Goal: Task Accomplishment & Management: Use online tool/utility

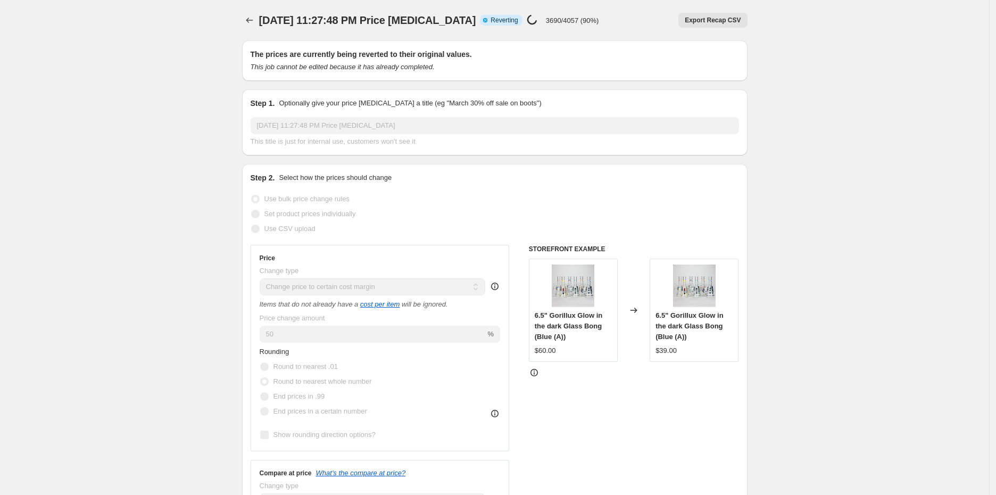
select select "margin"
select select "remove"
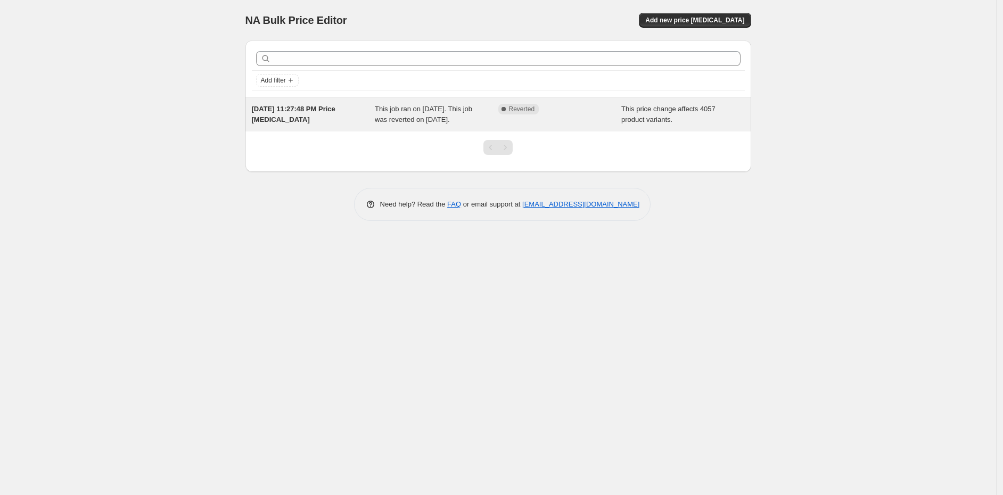
click at [463, 117] on div "This job ran on [DATE]. This job was reverted on [DATE]." at bounding box center [436, 114] width 123 height 21
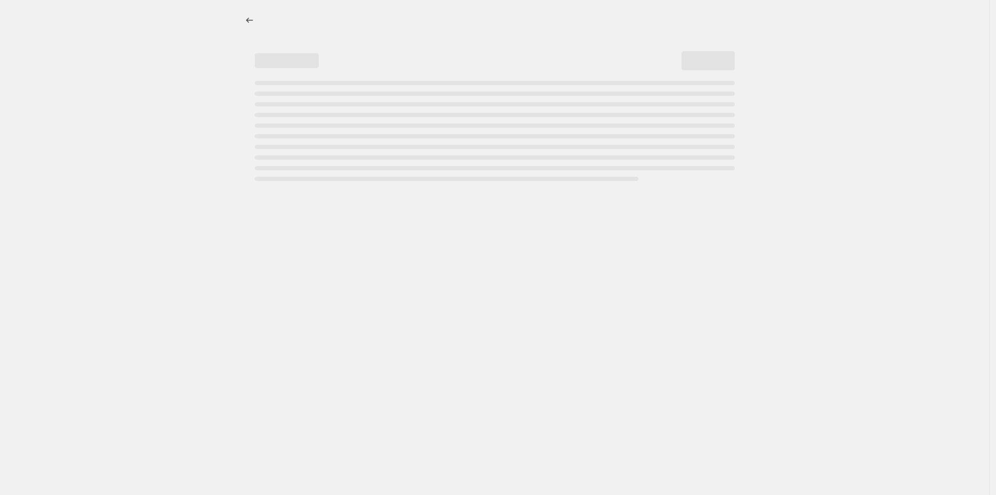
select select "margin"
select select "remove"
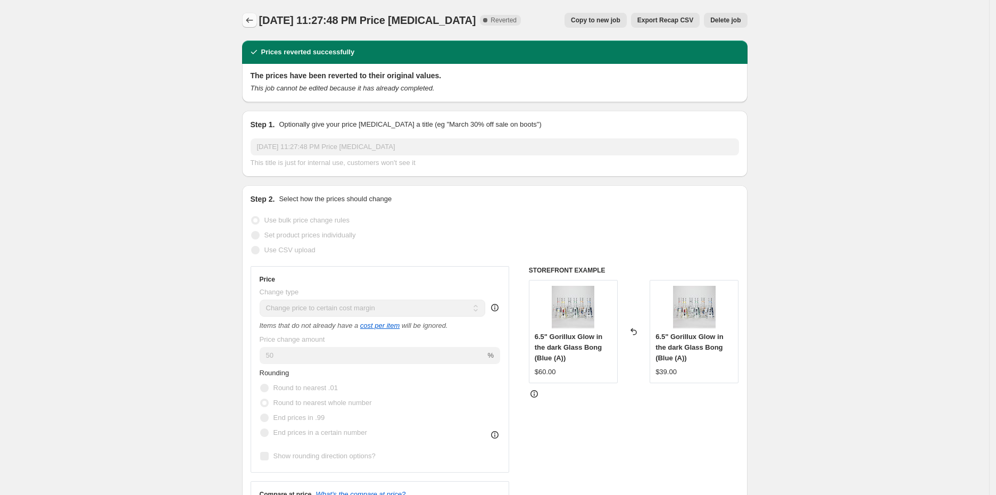
click at [252, 21] on icon "Price change jobs" at bounding box center [249, 20] width 11 height 11
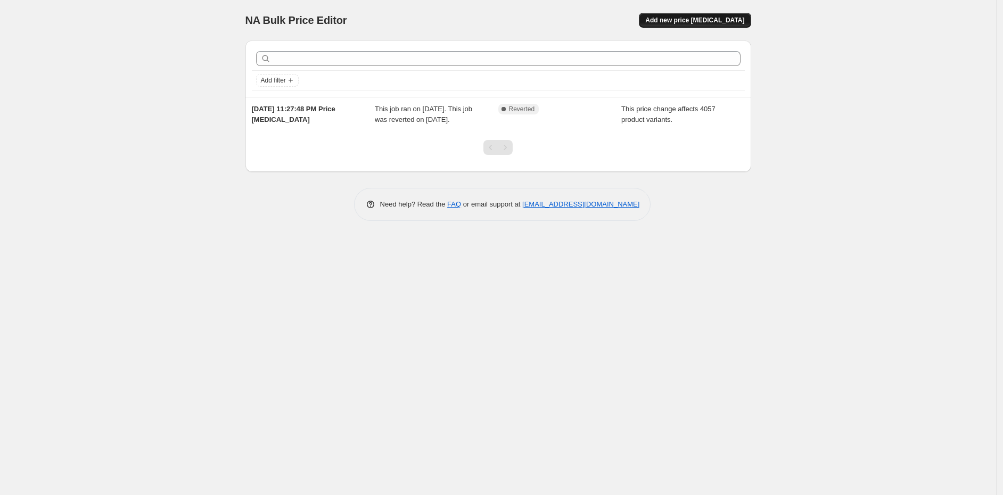
click at [712, 20] on span "Add new price [MEDICAL_DATA]" at bounding box center [694, 20] width 99 height 9
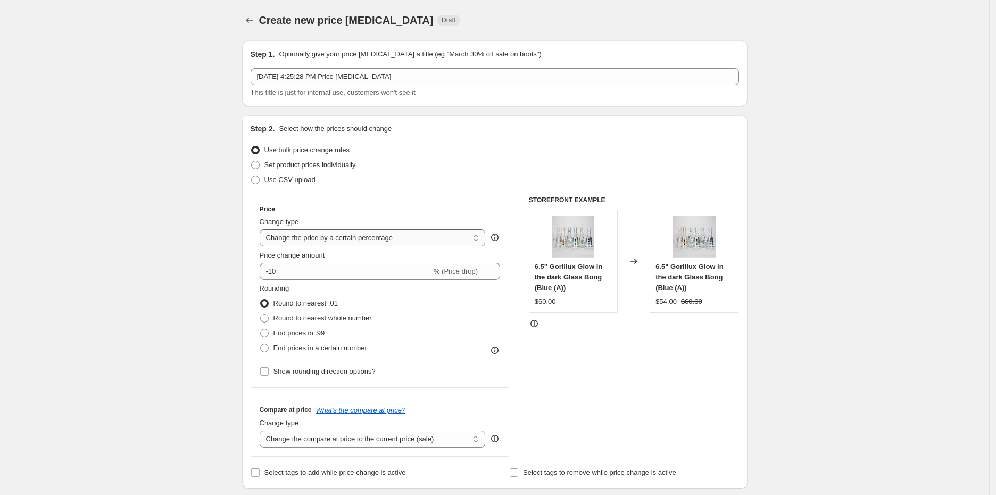
click at [357, 238] on select "Change the price to a certain amount Change the price by a certain amount Chang…" at bounding box center [373, 237] width 226 height 17
select select "margin"
type input "50"
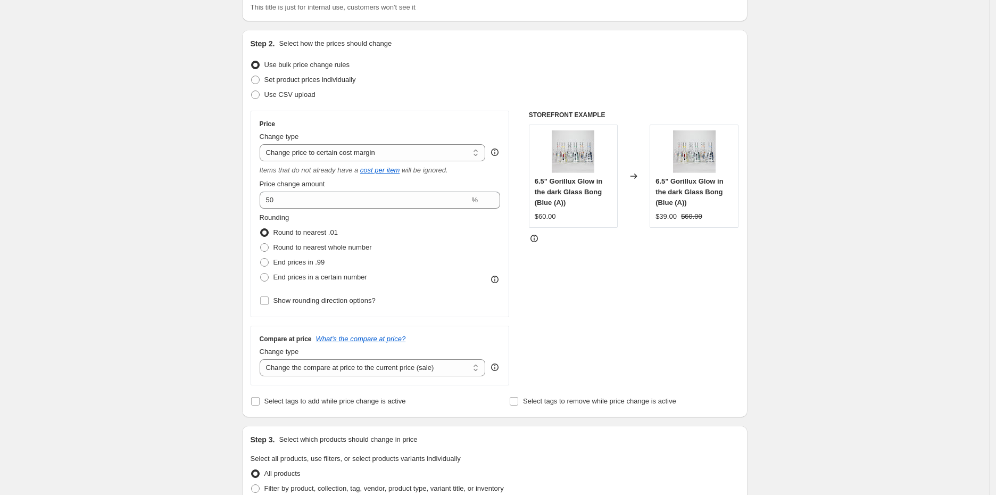
scroll to position [133, 0]
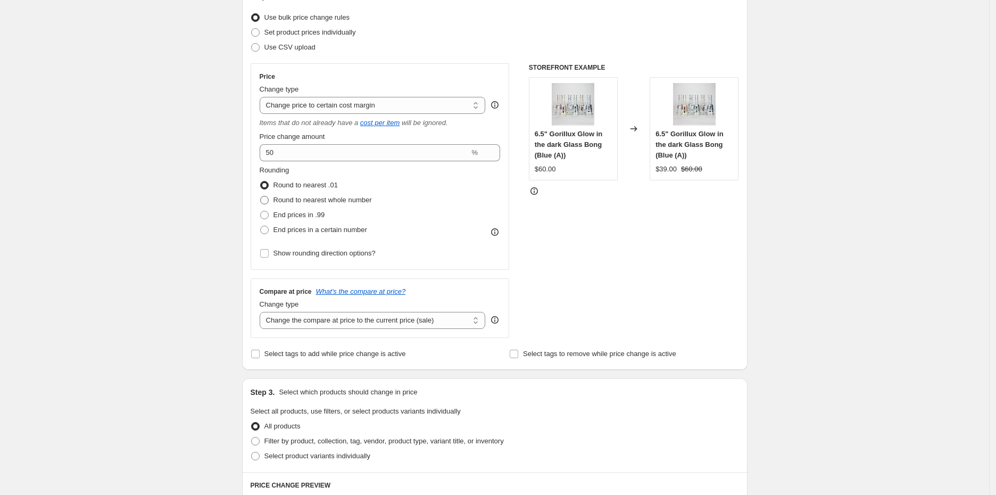
click at [268, 201] on span at bounding box center [264, 200] width 9 height 9
click at [261, 196] on input "Round to nearest whole number" at bounding box center [260, 196] width 1 height 1
radio input "true"
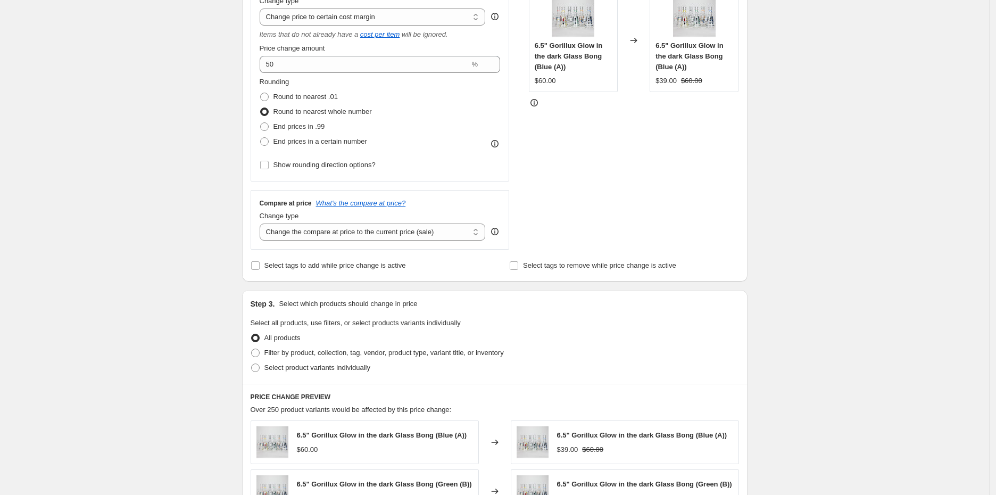
scroll to position [266, 0]
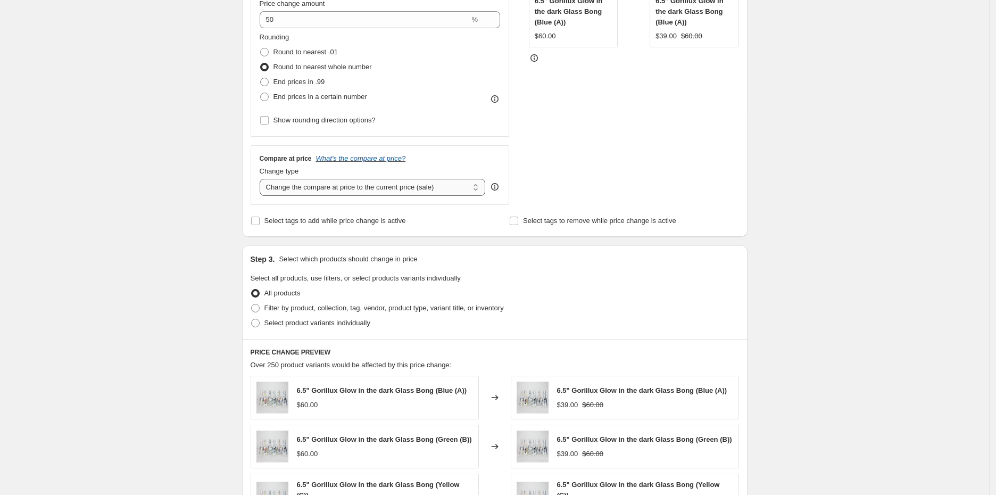
click at [292, 185] on select "Change the compare at price to the current price (sale) Change the compare at p…" at bounding box center [373, 187] width 226 height 17
select select "remove"
click at [262, 179] on select "Change the compare at price to the current price (sale) Change the compare at p…" at bounding box center [373, 187] width 226 height 17
click at [211, 174] on div "Create new price [MEDICAL_DATA]. This page is ready Create new price [MEDICAL_D…" at bounding box center [495, 276] width 990 height 1085
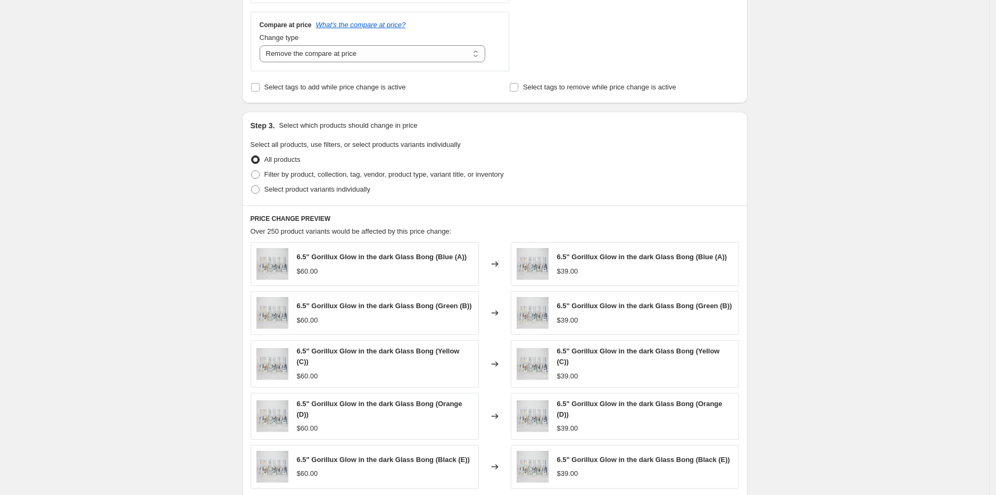
scroll to position [586, 0]
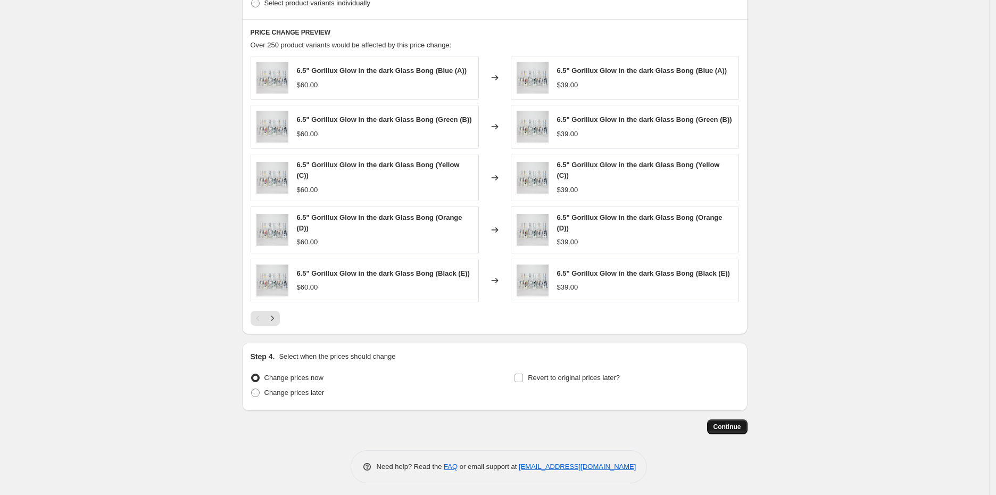
click at [741, 423] on span "Continue" at bounding box center [728, 427] width 28 height 9
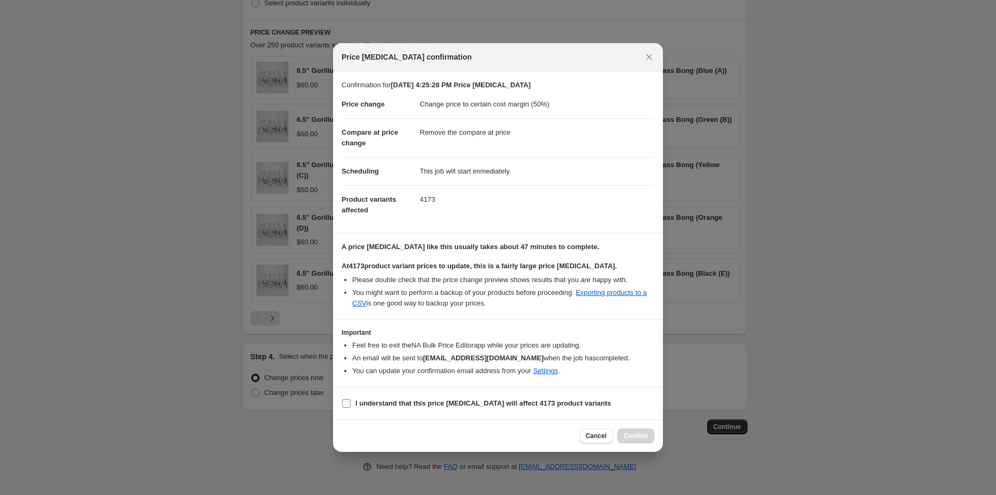
click at [346, 407] on span ":r4l:" at bounding box center [347, 404] width 10 height 10
click at [346, 407] on input "I understand that this price [MEDICAL_DATA] will affect 4173 product variants" at bounding box center [346, 403] width 9 height 9
checkbox input "true"
click at [636, 436] on span "Confirm" at bounding box center [636, 436] width 24 height 9
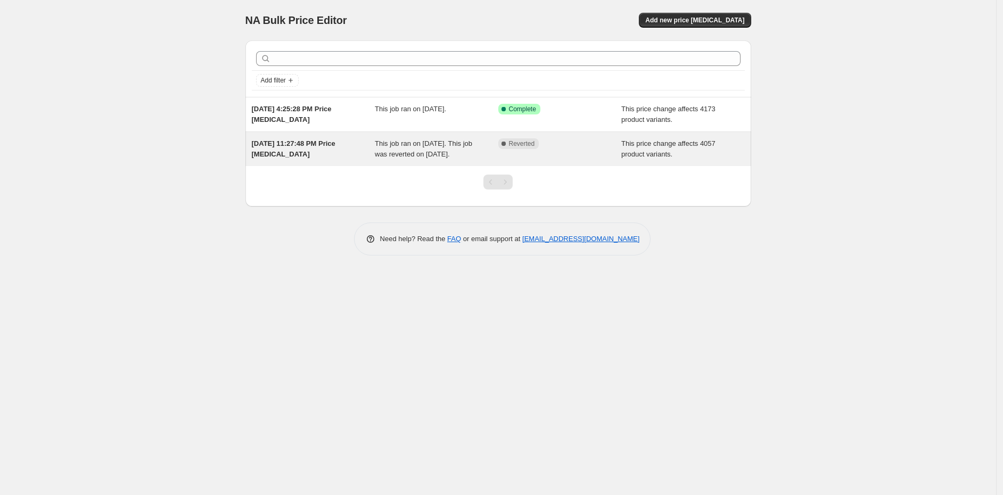
click at [630, 149] on span "This price change affects 4057 product variants." at bounding box center [668, 148] width 94 height 19
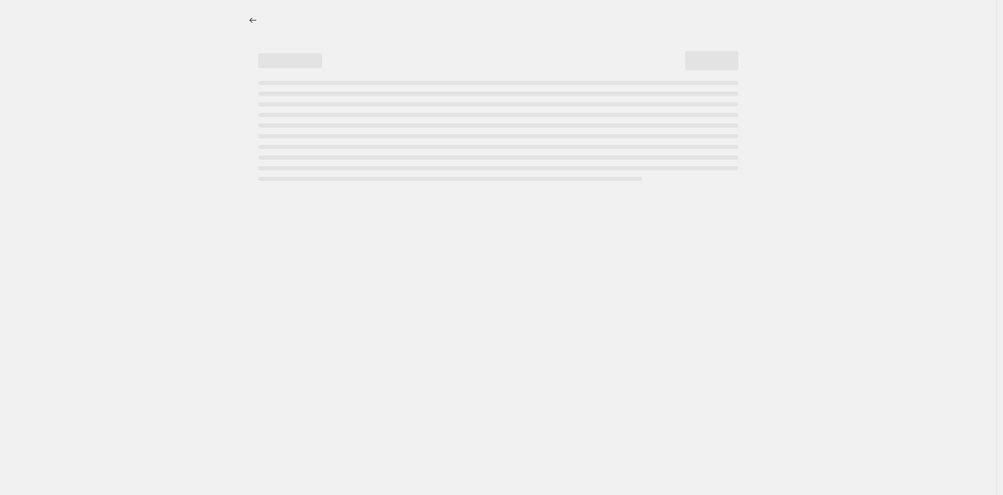
select select "margin"
select select "remove"
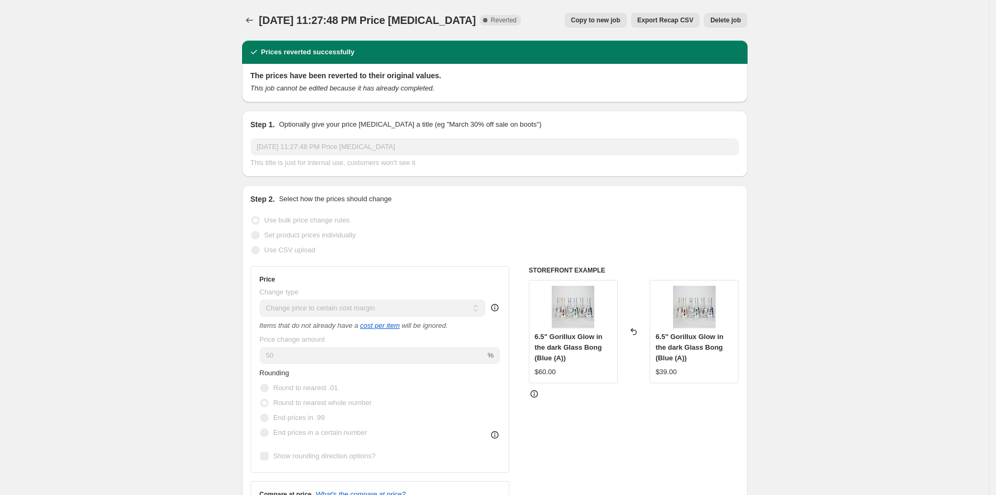
click at [727, 21] on span "Delete job" at bounding box center [726, 20] width 30 height 9
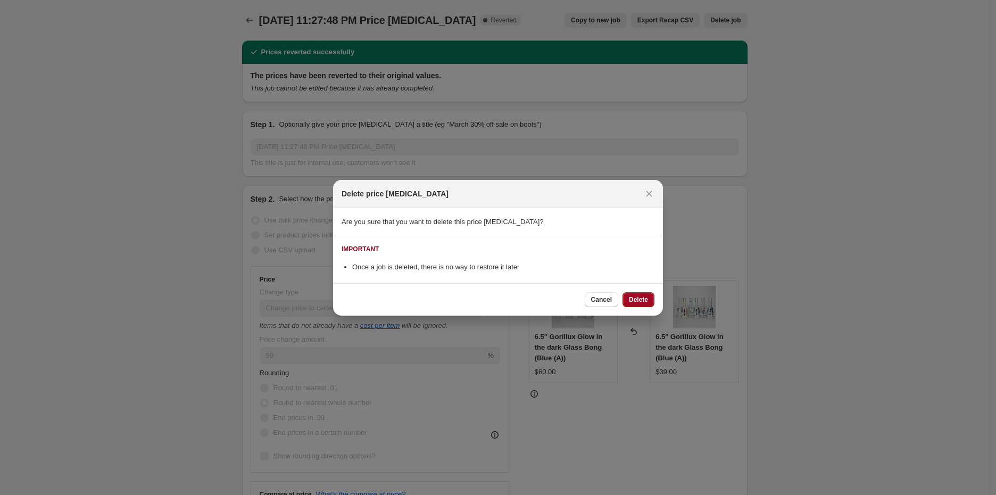
click at [642, 301] on span "Delete" at bounding box center [638, 299] width 19 height 9
